Goal: Task Accomplishment & Management: Manage account settings

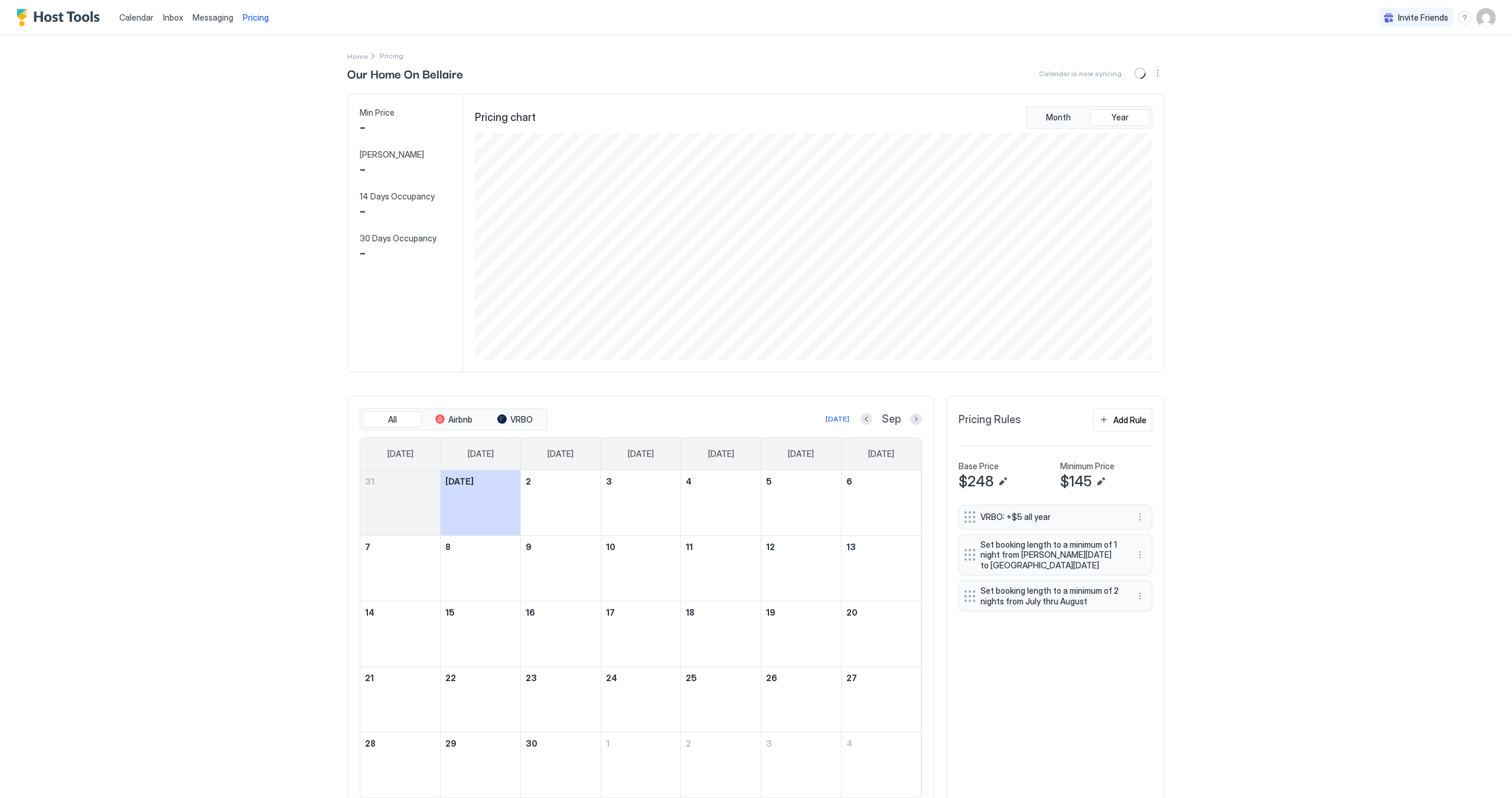
scroll to position [227, 680]
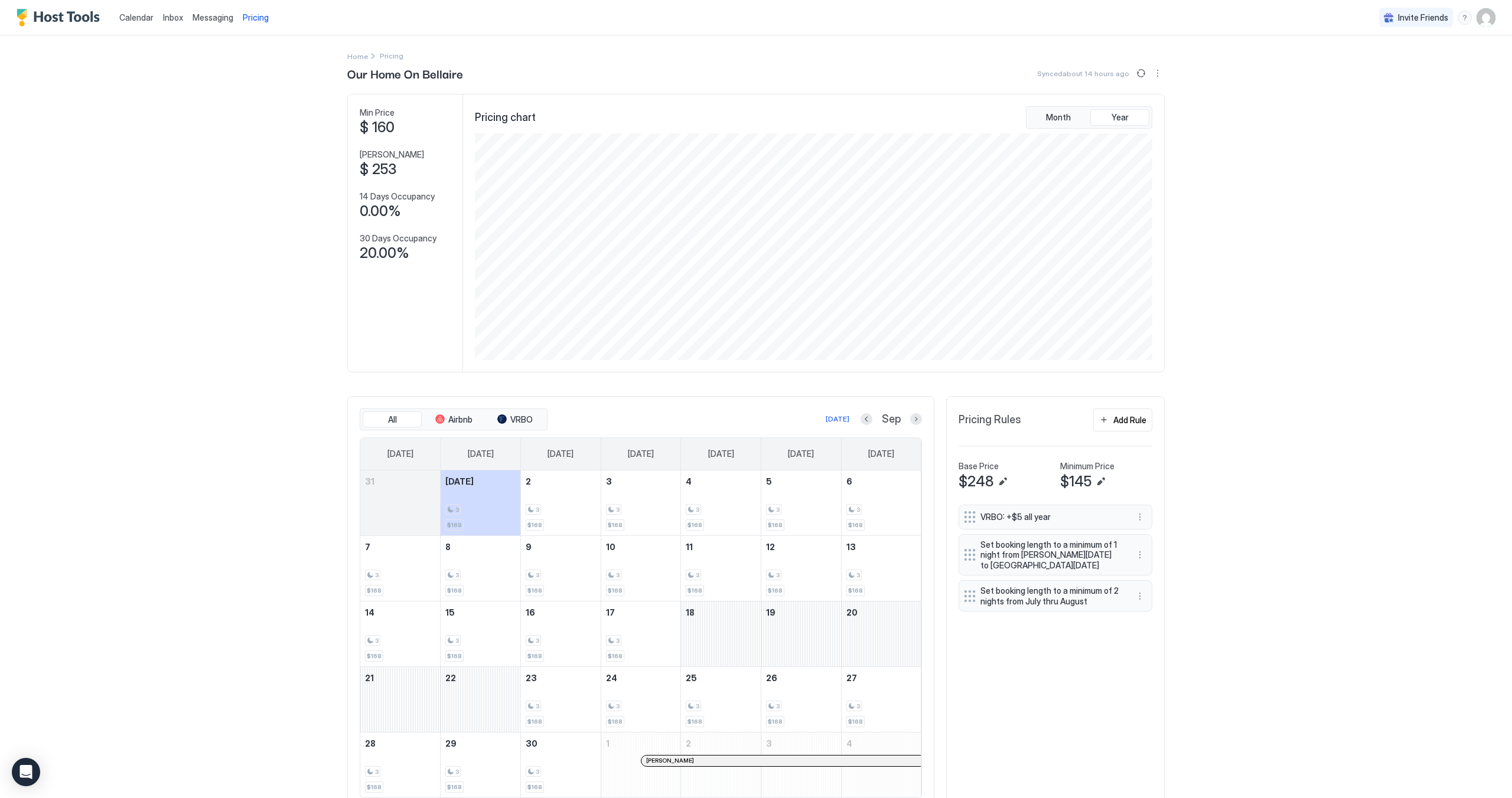
click at [1481, 23] on img "User profile" at bounding box center [1485, 18] width 19 height 19
click at [1200, 94] on div at bounding box center [756, 399] width 1512 height 798
click at [1154, 72] on button "More options" at bounding box center [1158, 73] width 14 height 14
click at [1147, 110] on span "Listing Settings" at bounding box center [1133, 109] width 53 height 9
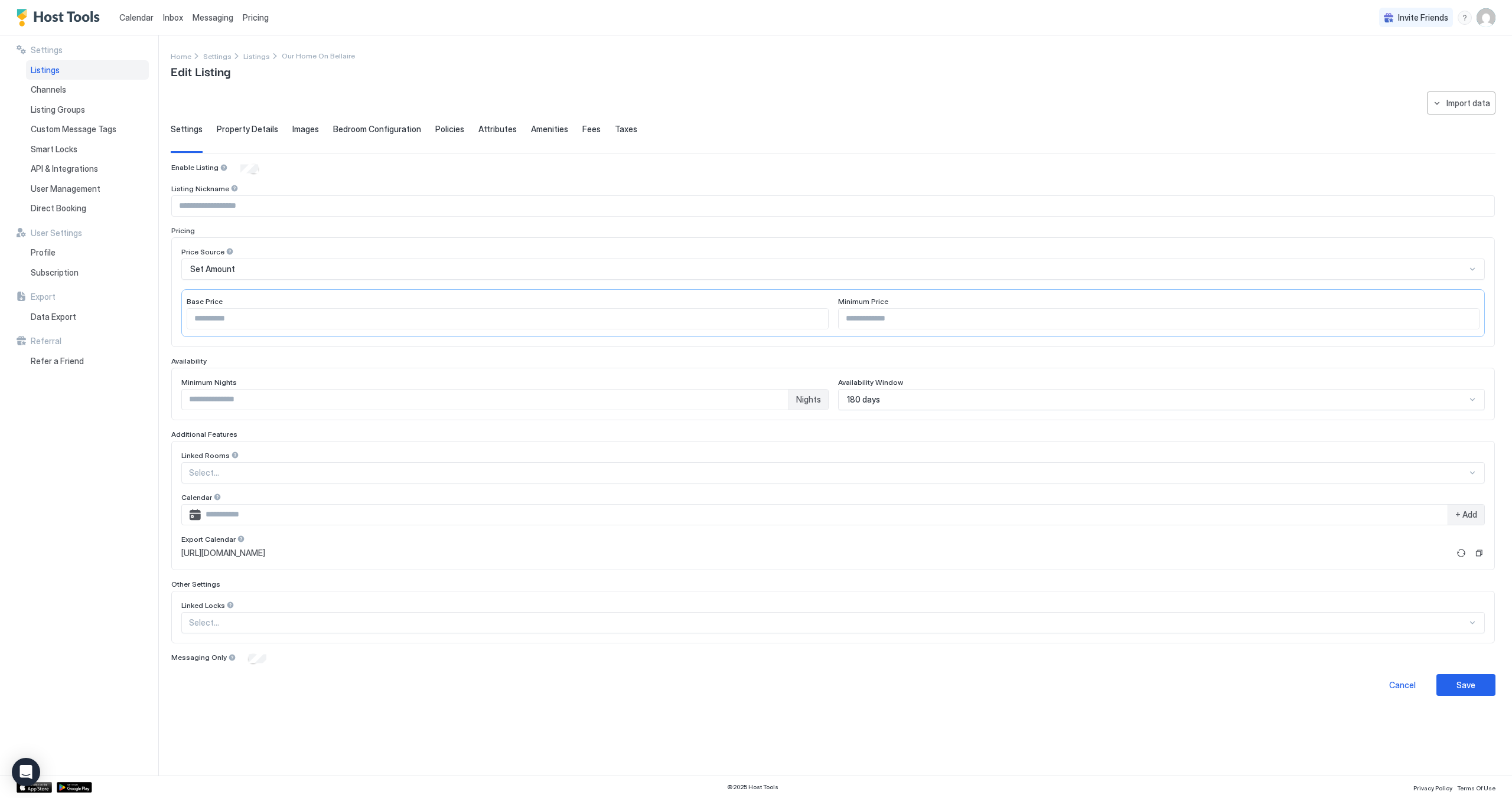
click at [240, 125] on span "Property Details" at bounding box center [247, 129] width 61 height 10
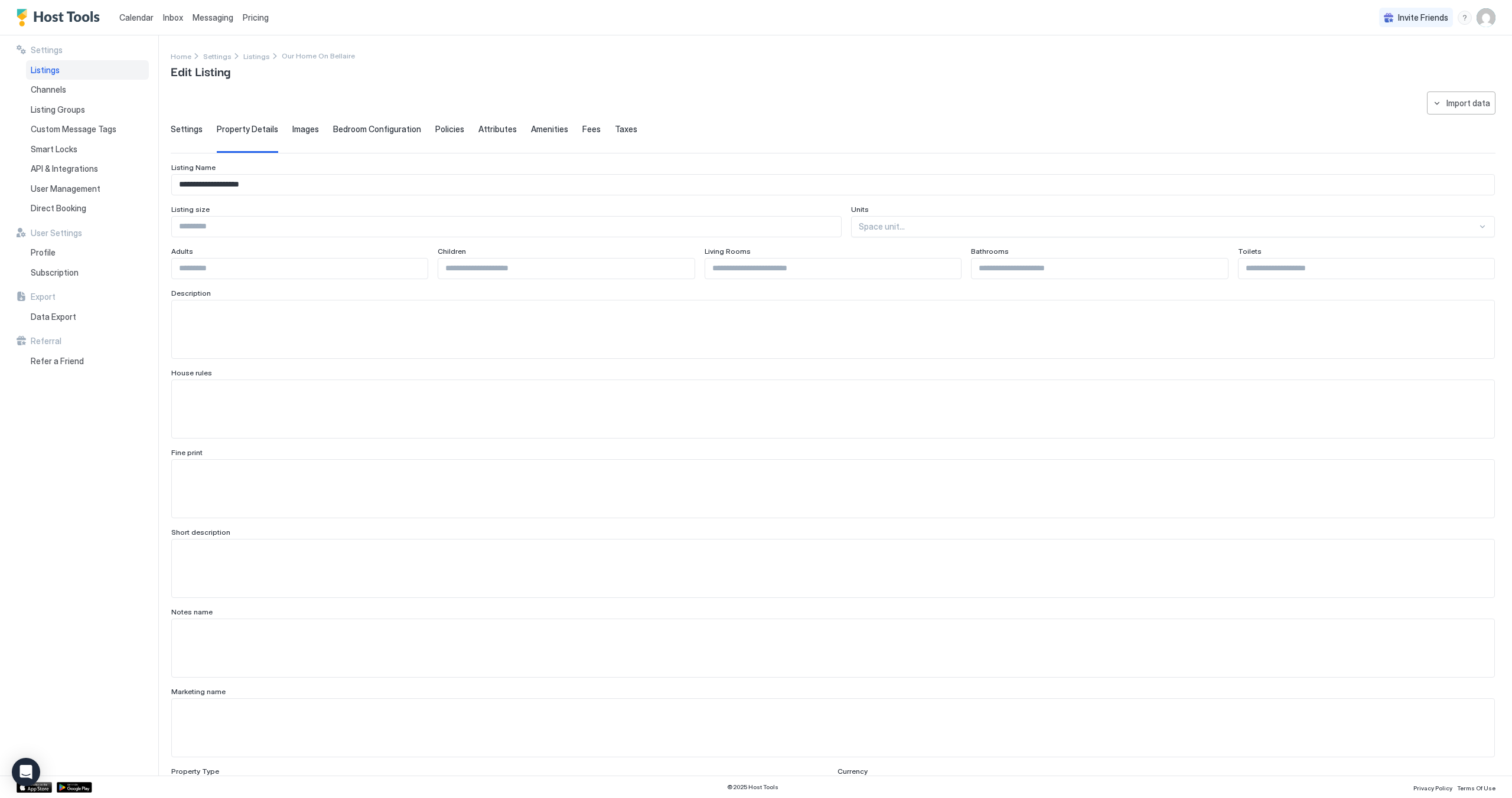
click at [582, 129] on span "Fees" at bounding box center [592, 129] width 18 height 10
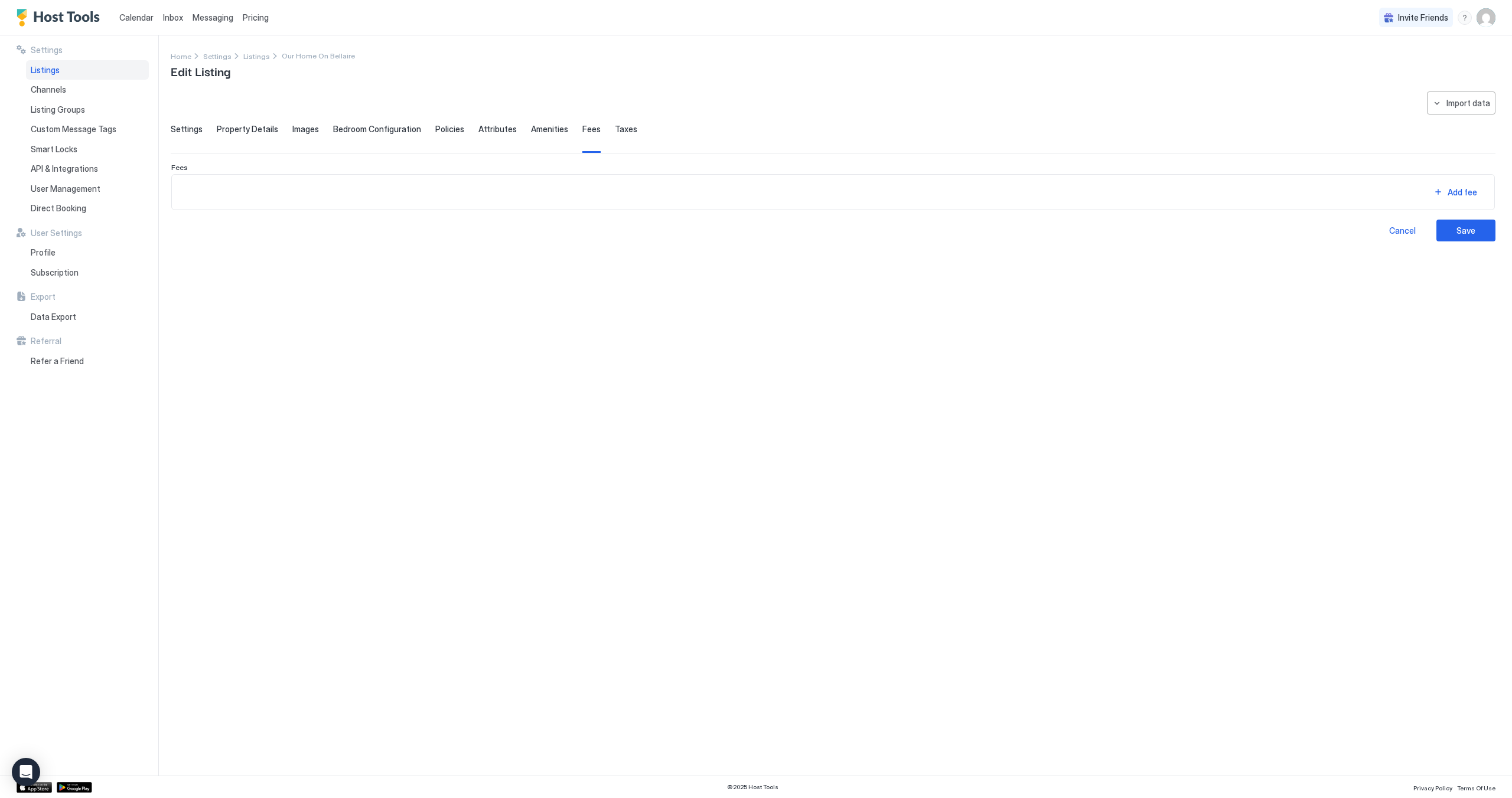
click at [250, 131] on span "Property Details" at bounding box center [247, 129] width 61 height 10
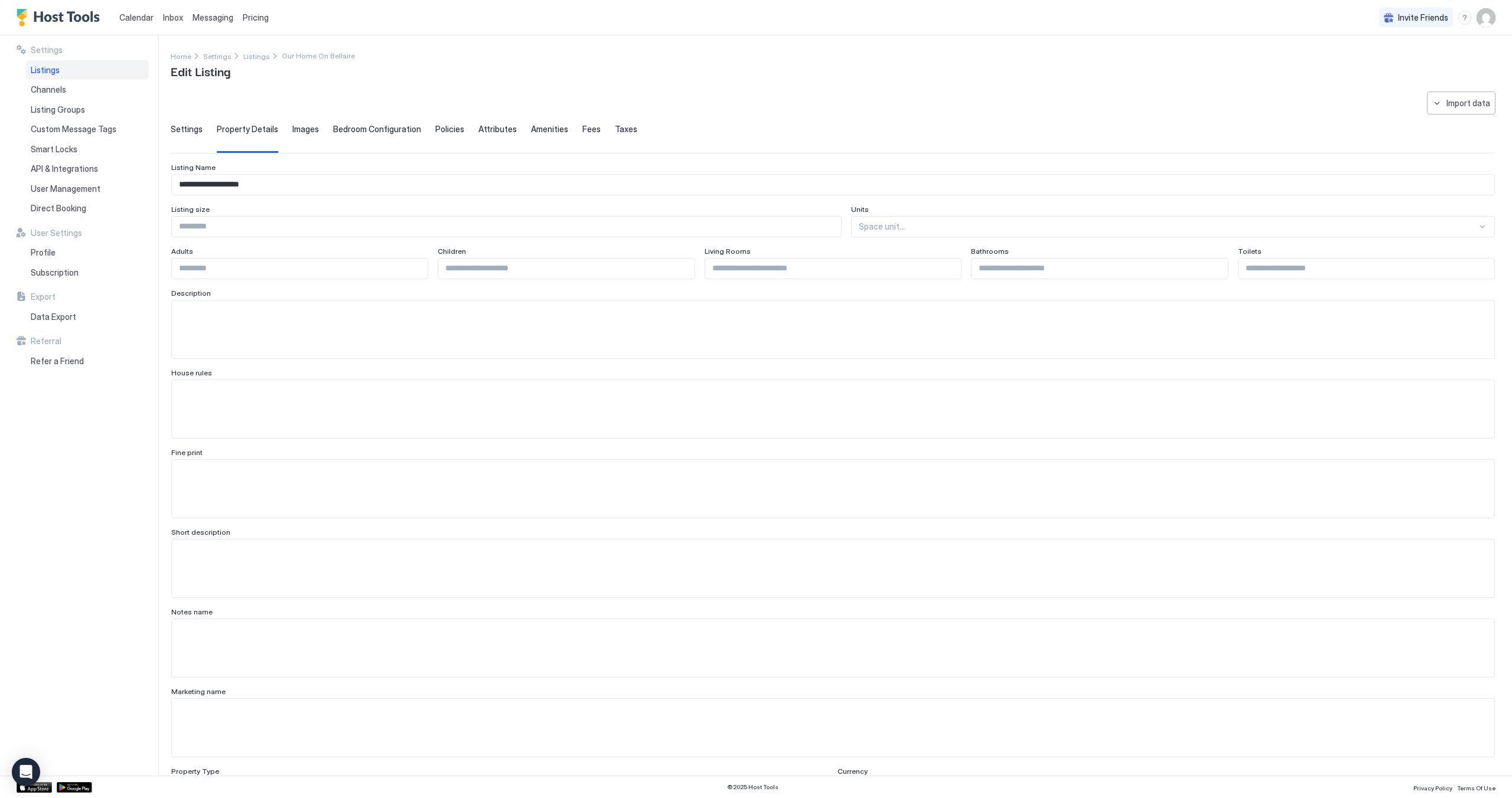
click at [587, 128] on span "Fees" at bounding box center [592, 129] width 18 height 10
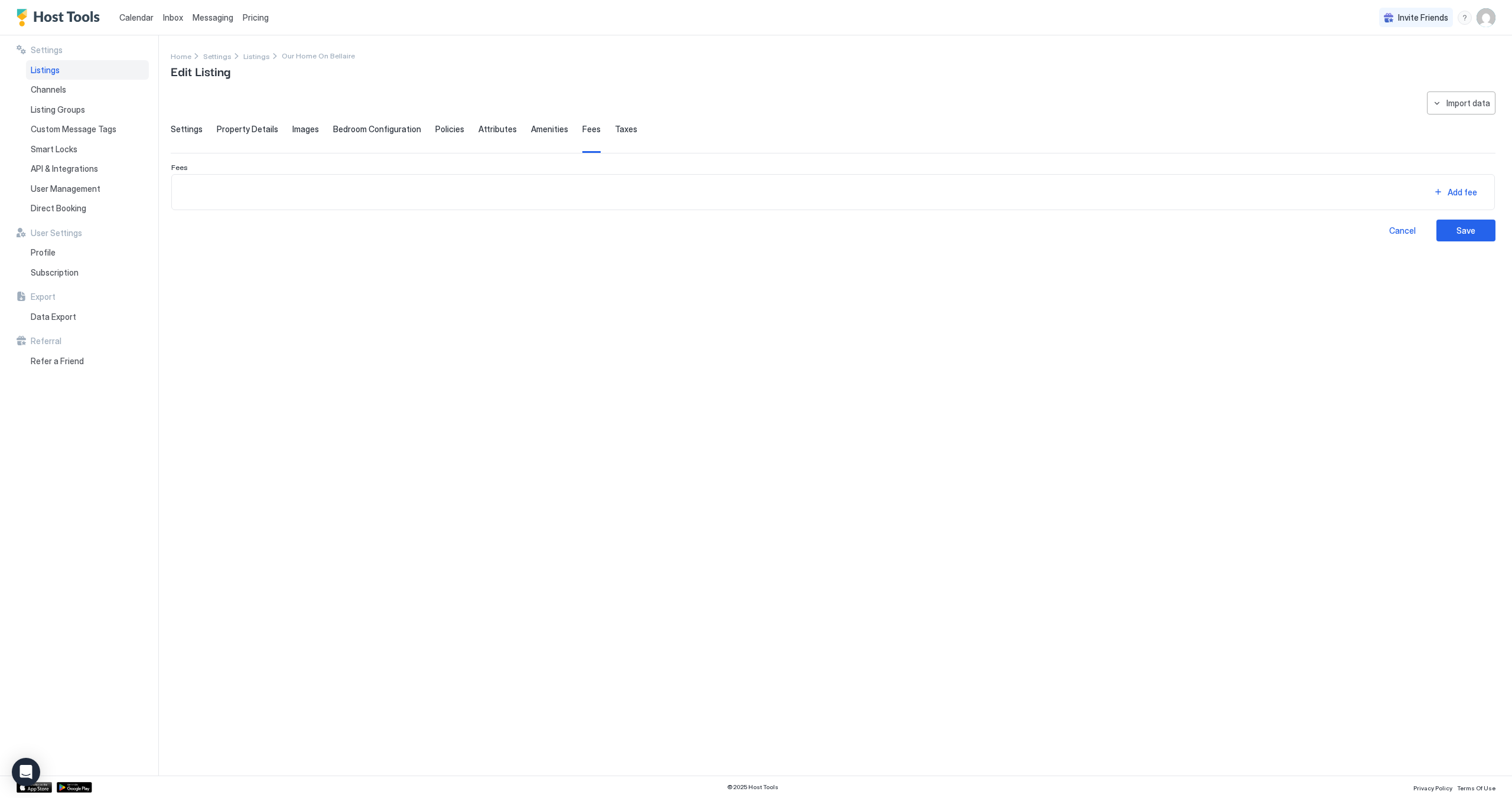
click at [1467, 16] on div "menu" at bounding box center [1464, 18] width 14 height 14
click at [1391, 38] on div "Help Center" at bounding box center [1395, 35] width 140 height 10
click at [1467, 13] on div "menu" at bounding box center [1464, 18] width 14 height 14
click at [1417, 59] on div "Running Status" at bounding box center [1395, 55] width 140 height 10
click at [1459, 190] on div "Add fee" at bounding box center [1462, 183] width 33 height 12
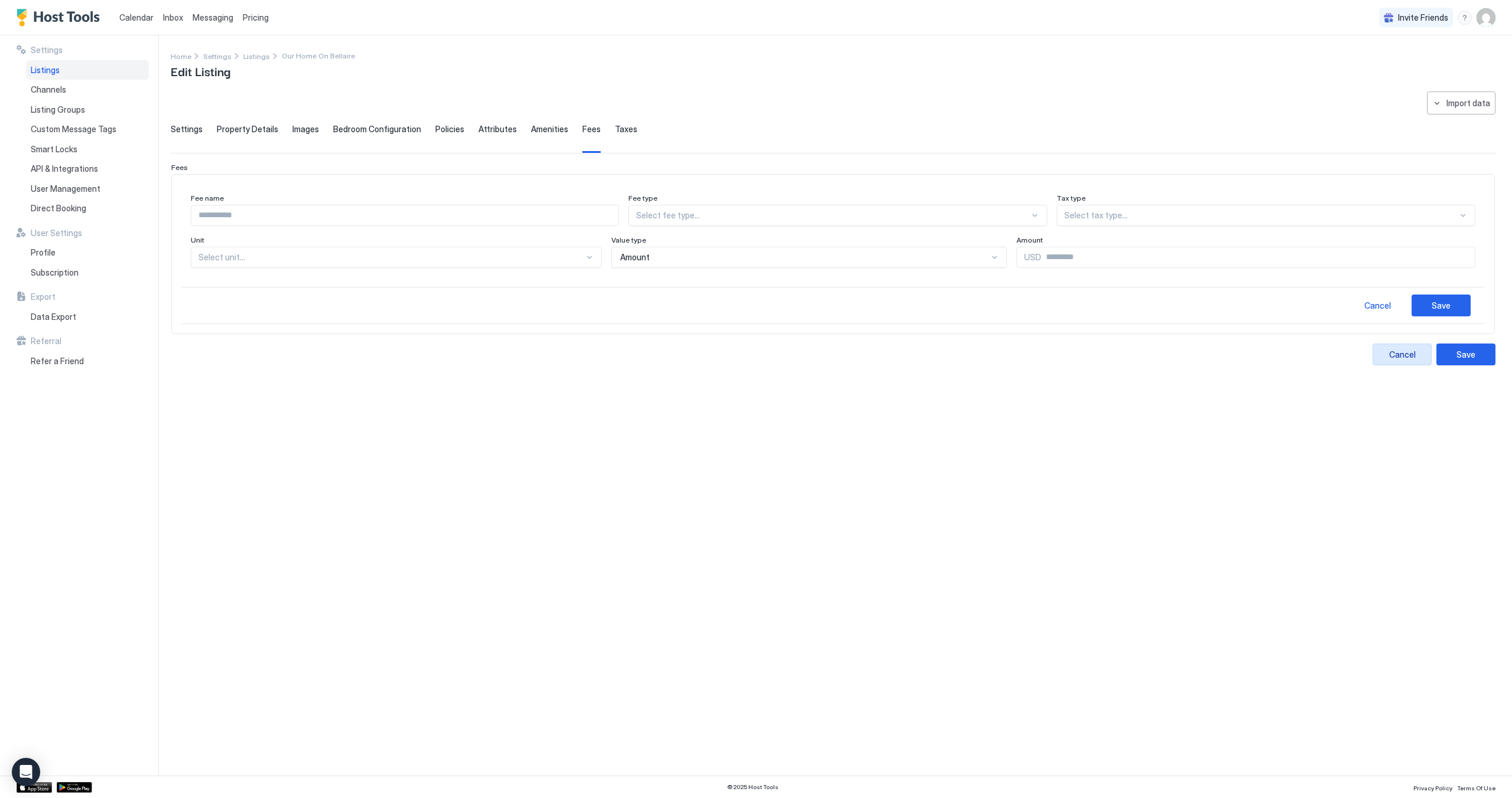
click at [1409, 355] on div "Cancel" at bounding box center [1402, 354] width 27 height 12
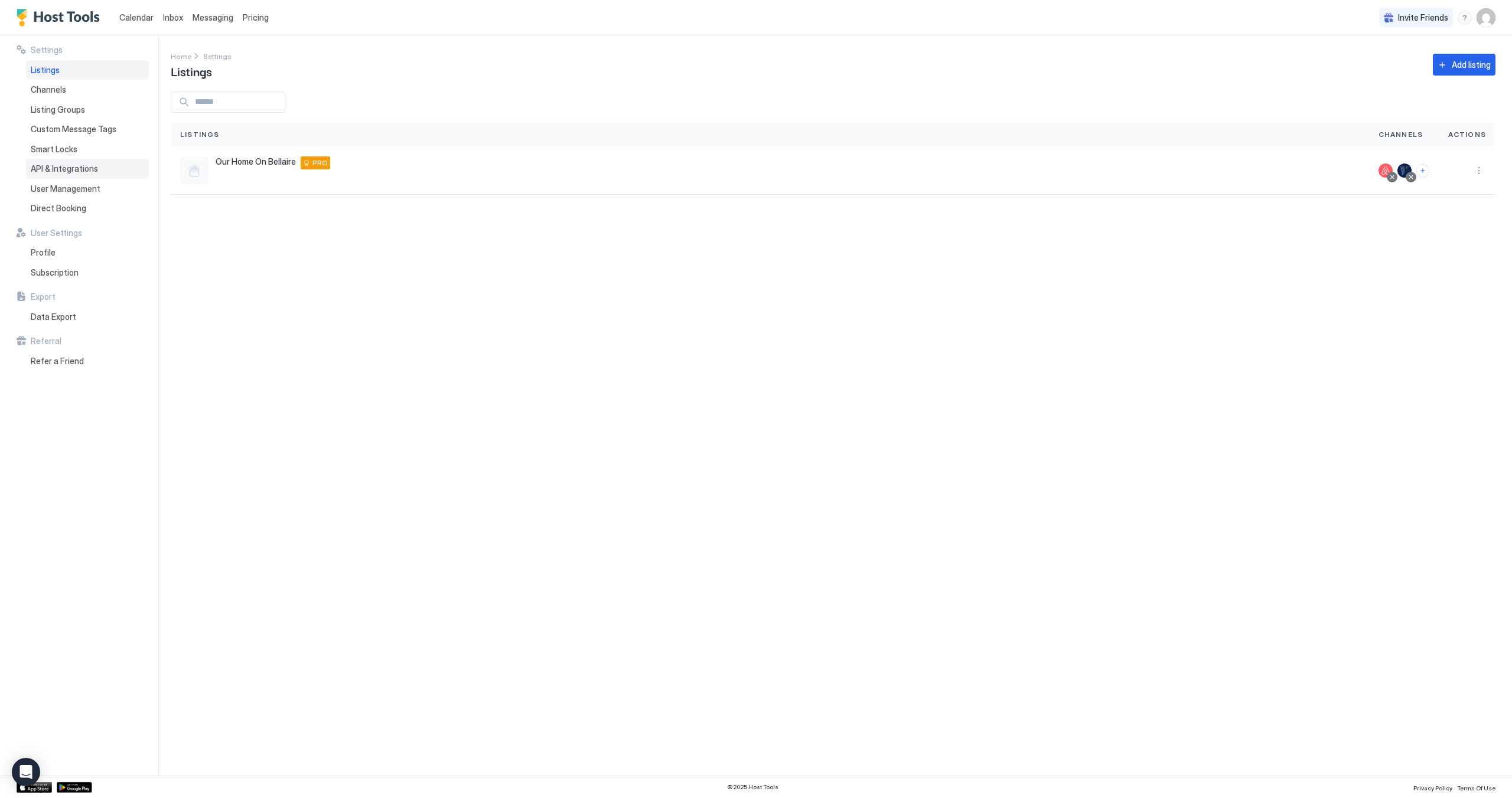
click at [100, 168] on div "API & Integrations" at bounding box center [87, 169] width 123 height 20
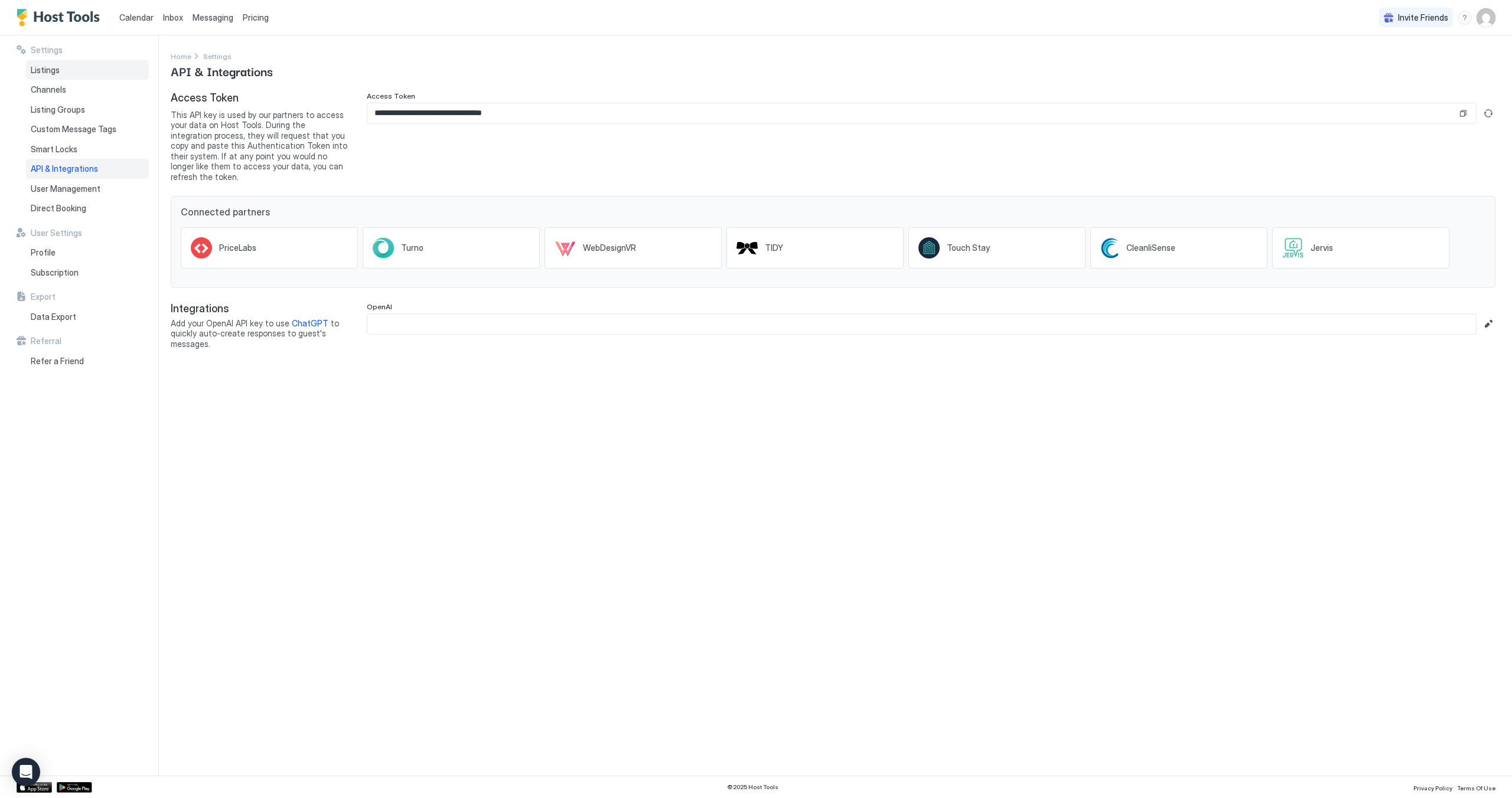
click at [63, 72] on div "Listings" at bounding box center [87, 70] width 123 height 20
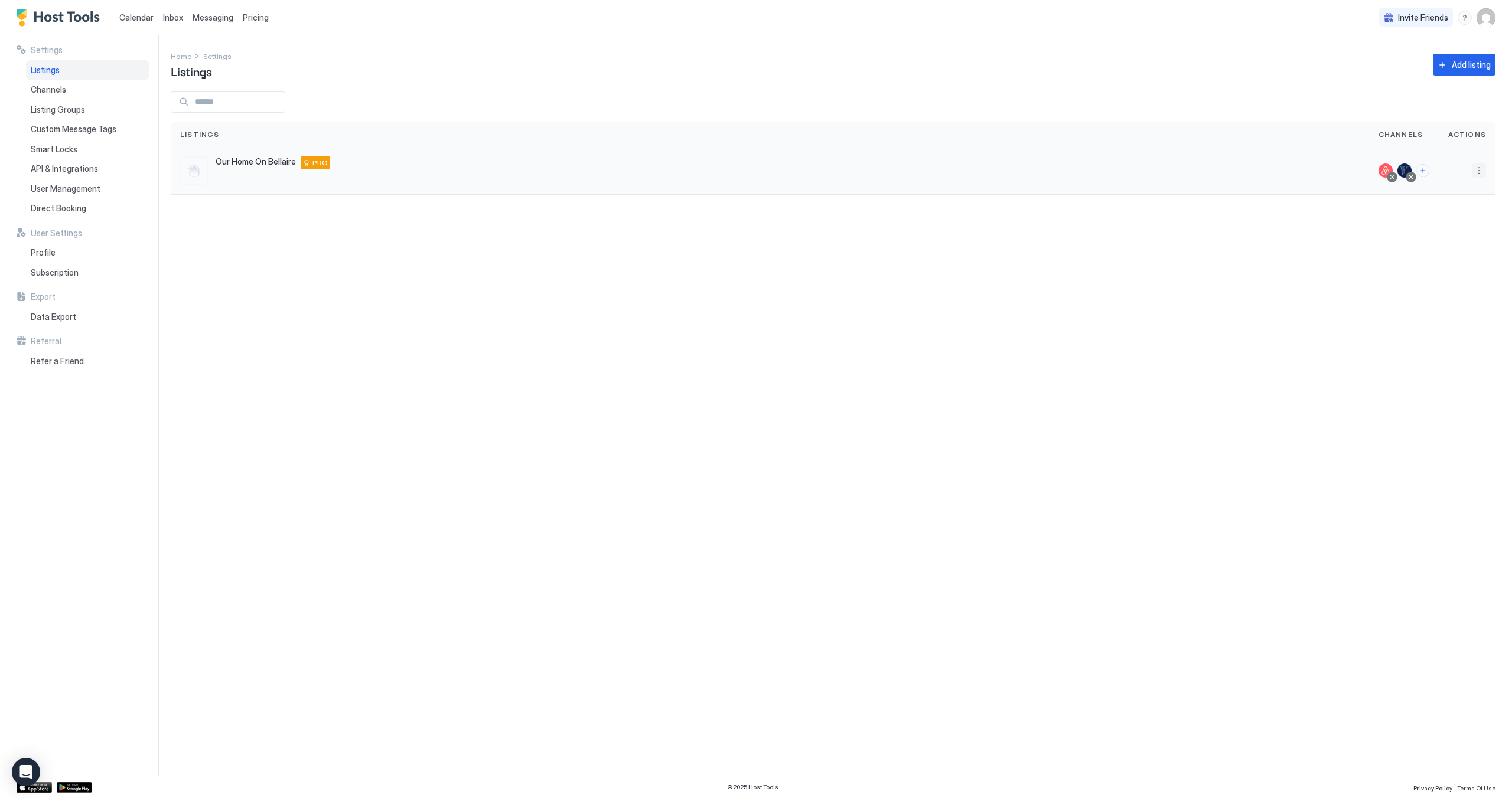
click at [1481, 171] on button "More options" at bounding box center [1479, 171] width 14 height 14
click at [1458, 197] on div "Pricing" at bounding box center [1449, 206] width 81 height 19
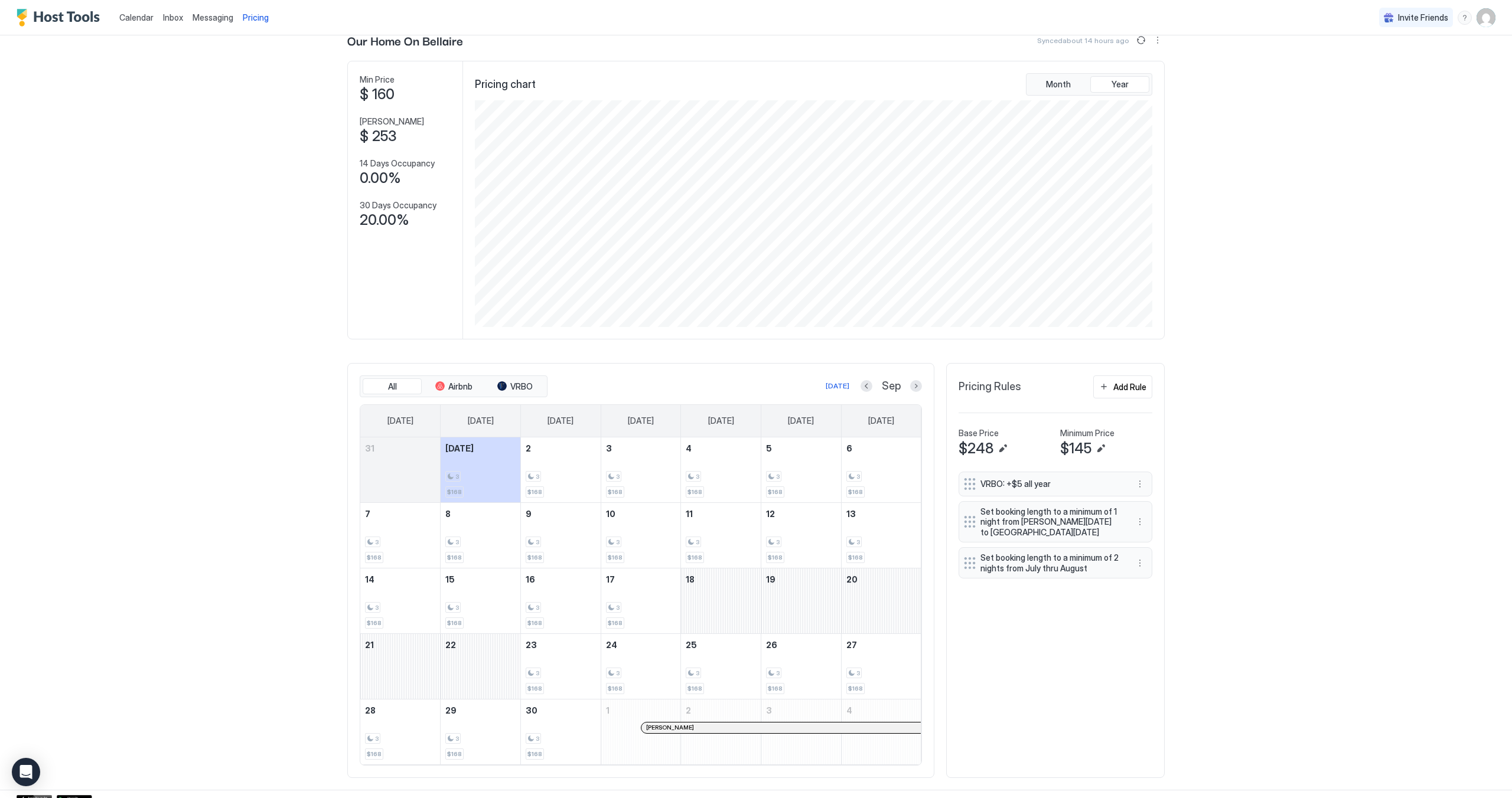
scroll to position [51, 0]
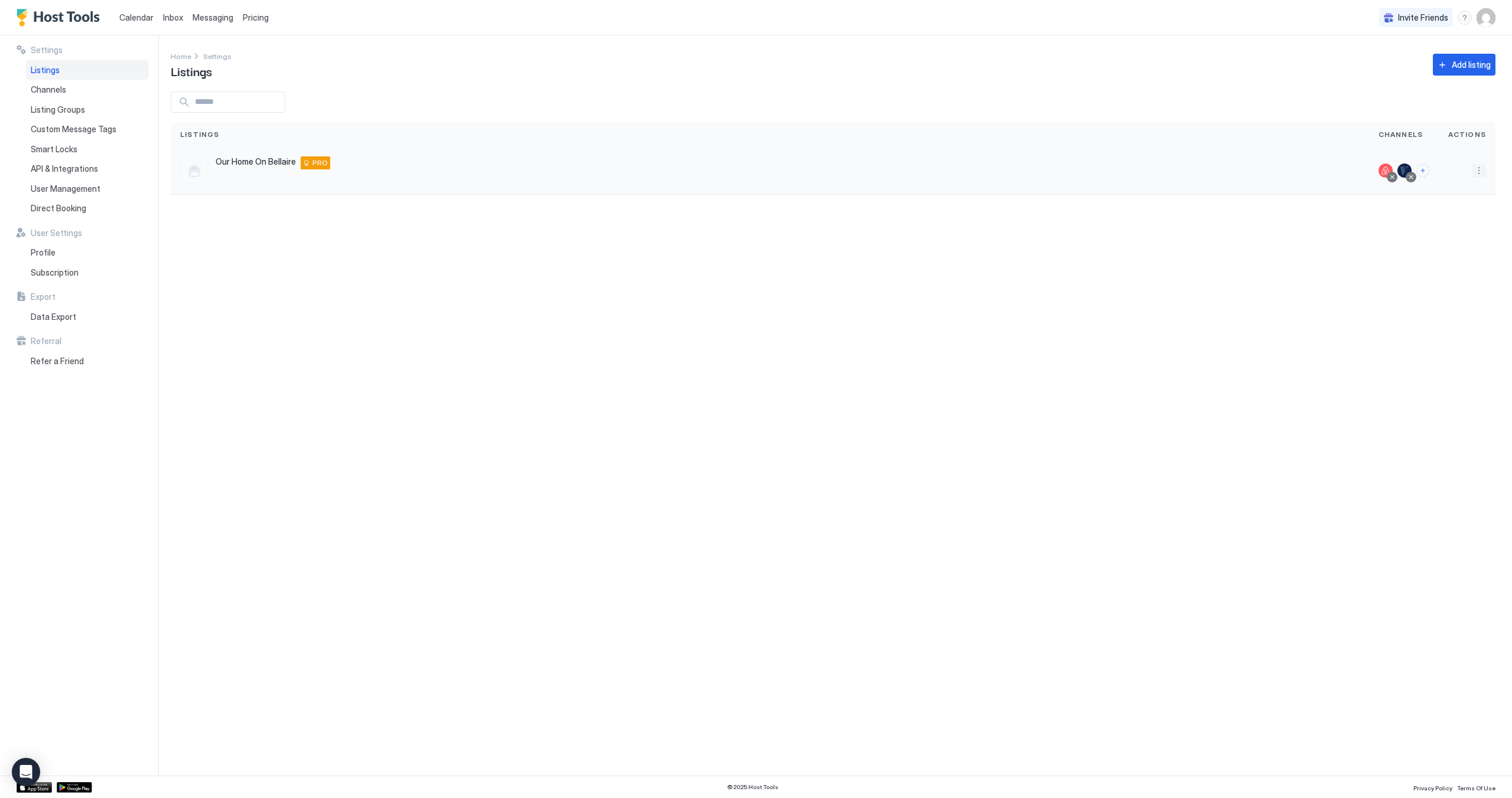
click at [1473, 171] on button "More options" at bounding box center [1479, 171] width 14 height 14
click at [1470, 226] on span "Listing Settings" at bounding box center [1452, 226] width 53 height 9
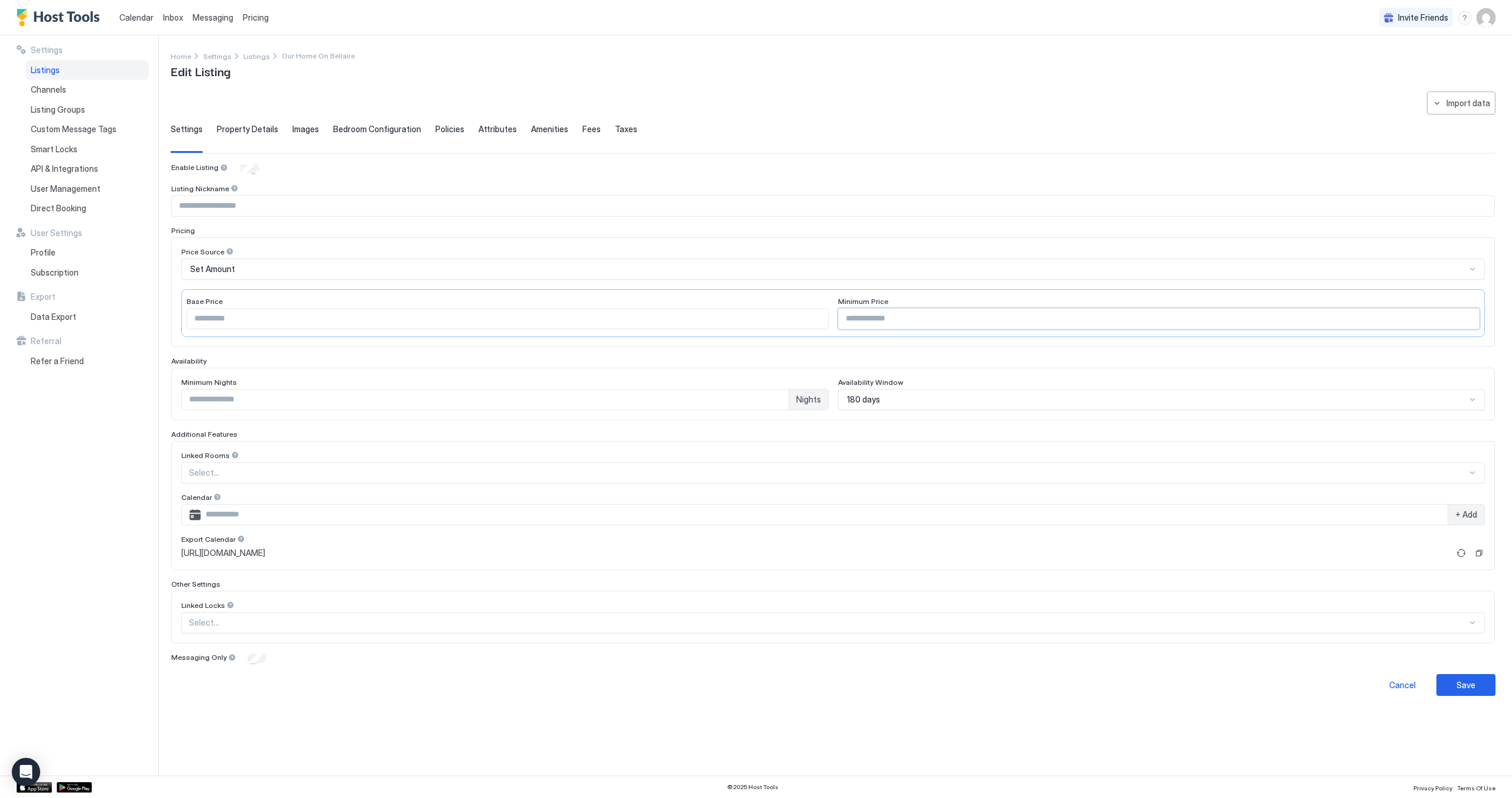
click at [870, 316] on input "***" at bounding box center [1159, 318] width 641 height 20
type input "***"
click at [1459, 684] on div "Save" at bounding box center [1466, 685] width 19 height 12
